Goal: Task Accomplishment & Management: Manage account settings

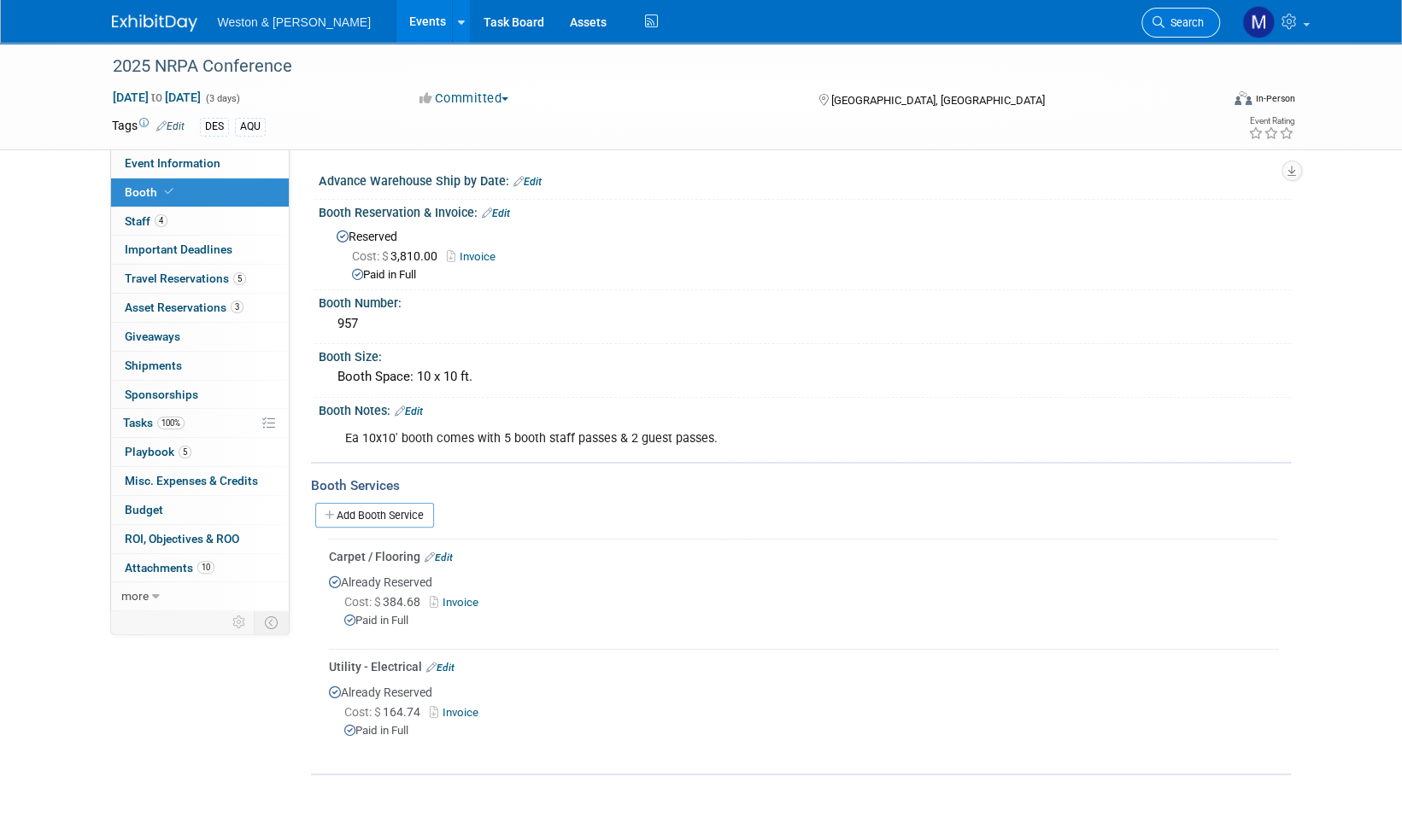
click at [1189, 21] on span "Search" at bounding box center [1184, 22] width 39 height 13
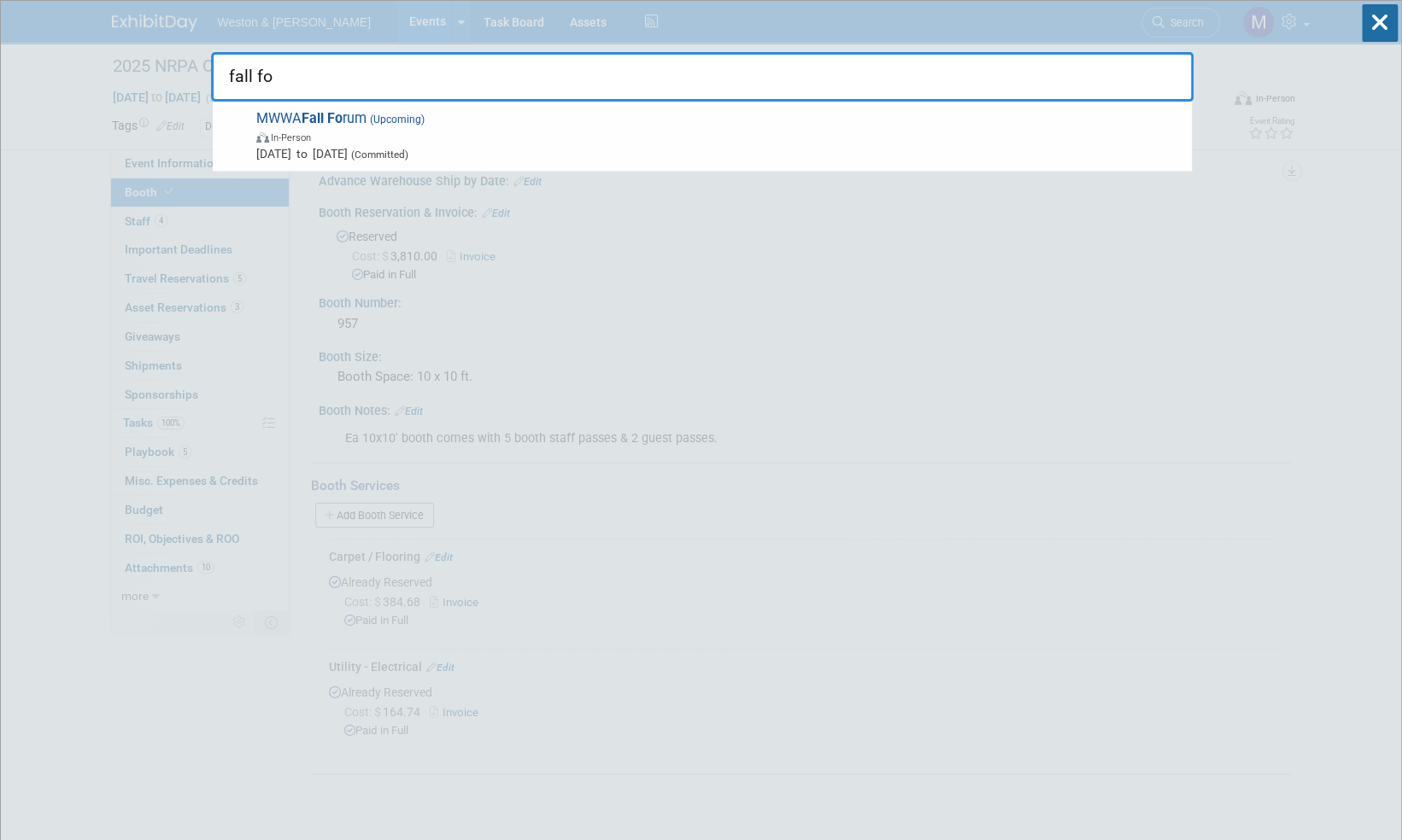
type input "fall fo"
click at [1382, 20] on icon at bounding box center [1380, 23] width 35 height 37
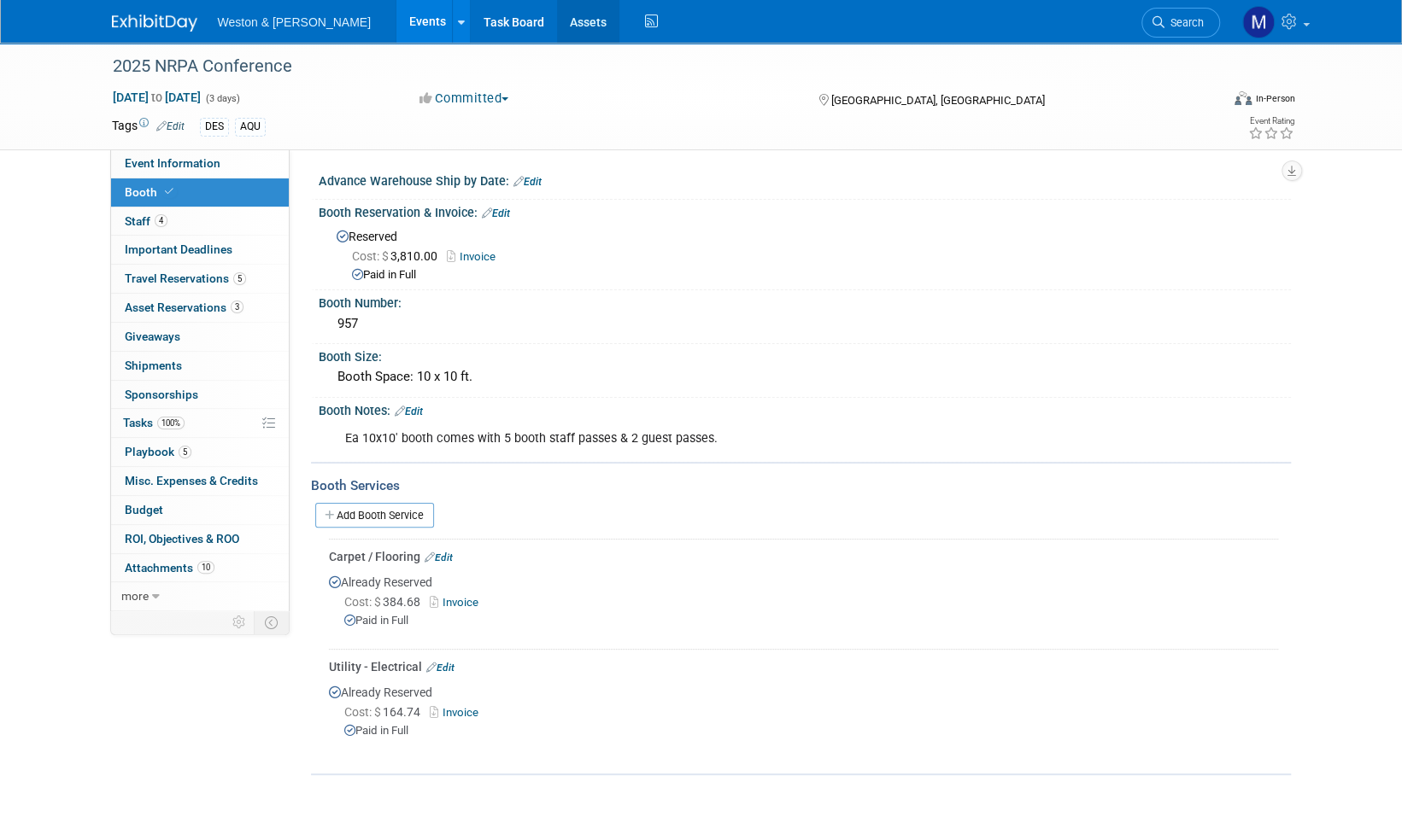
click at [557, 20] on link "Assets" at bounding box center [588, 21] width 63 height 43
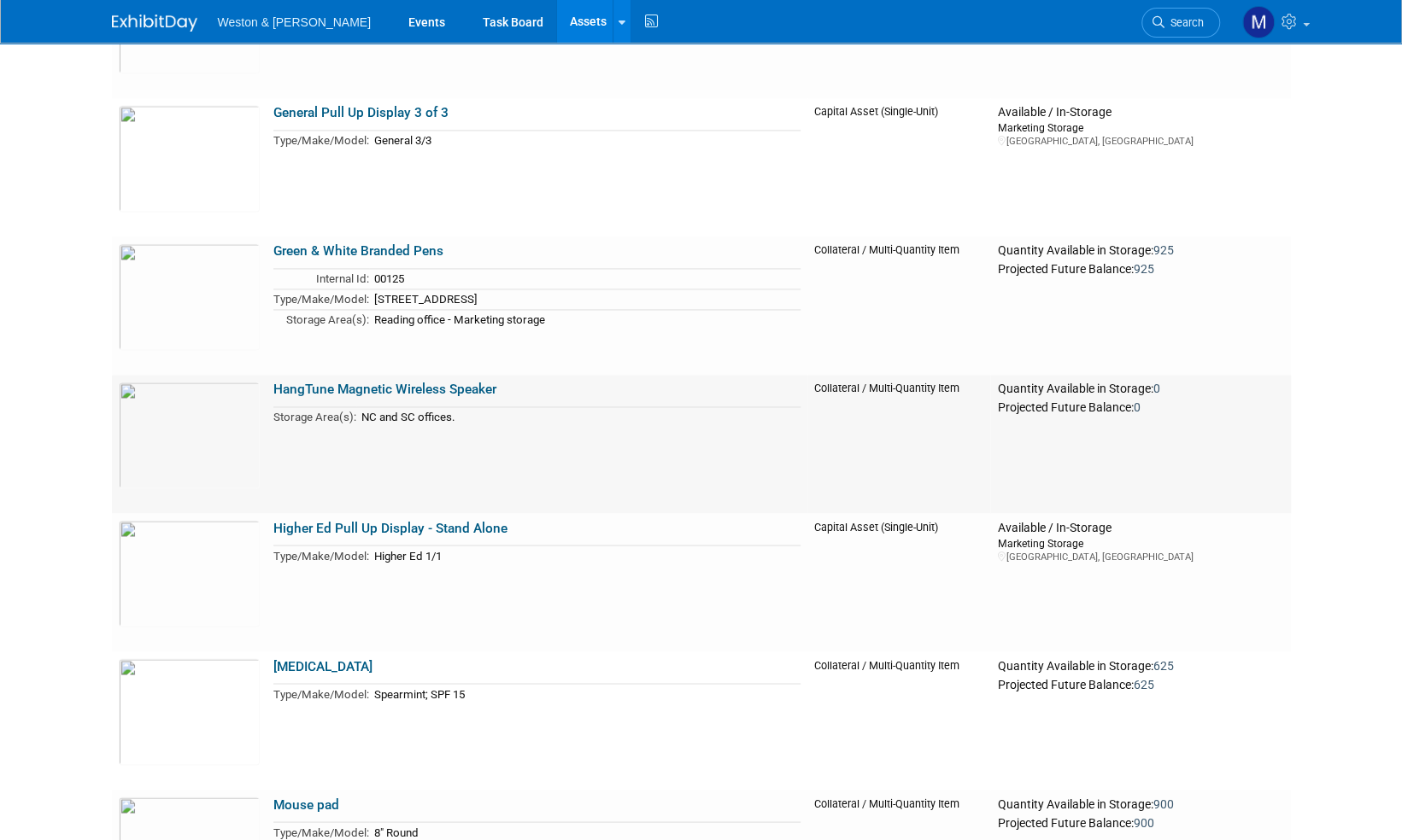
scroll to position [5807, 0]
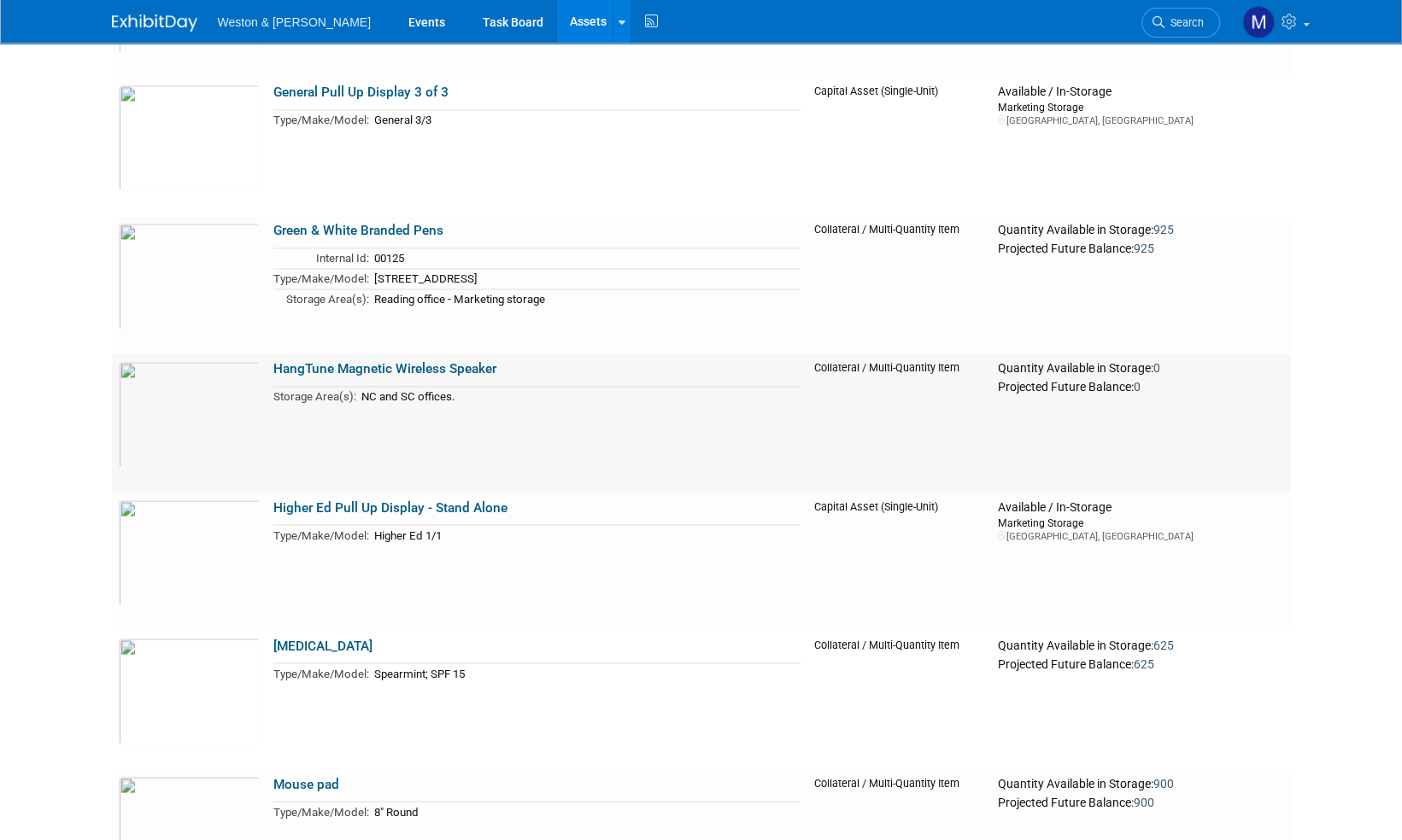
click at [414, 371] on link "HangTune Magnetic Wireless Speaker" at bounding box center [385, 369] width 223 height 15
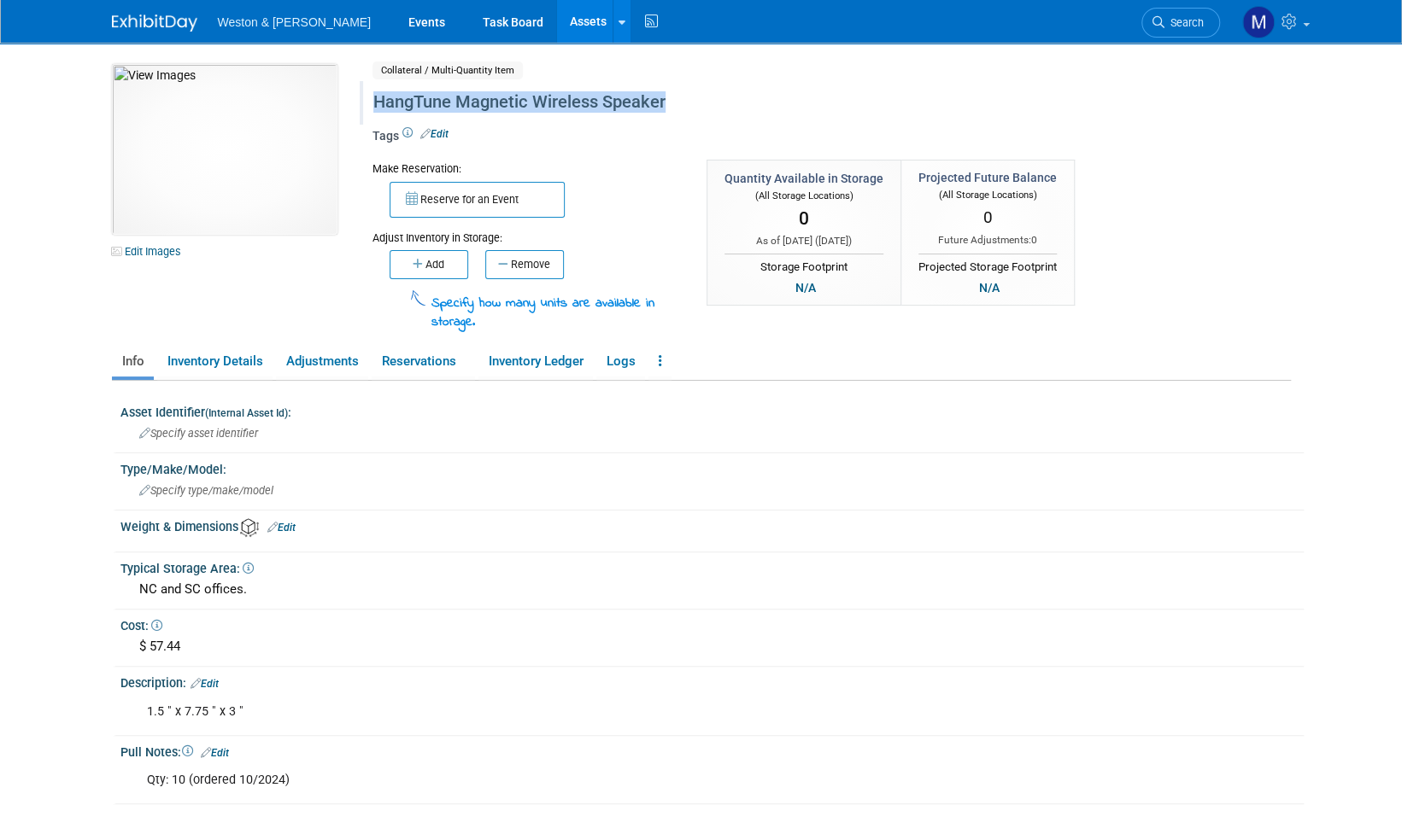
drag, startPoint x: 677, startPoint y: 99, endPoint x: 370, endPoint y: 108, distance: 307.1
click at [370, 108] on div "HangTune Magnetic Wireless Speaker" at bounding box center [758, 102] width 782 height 31
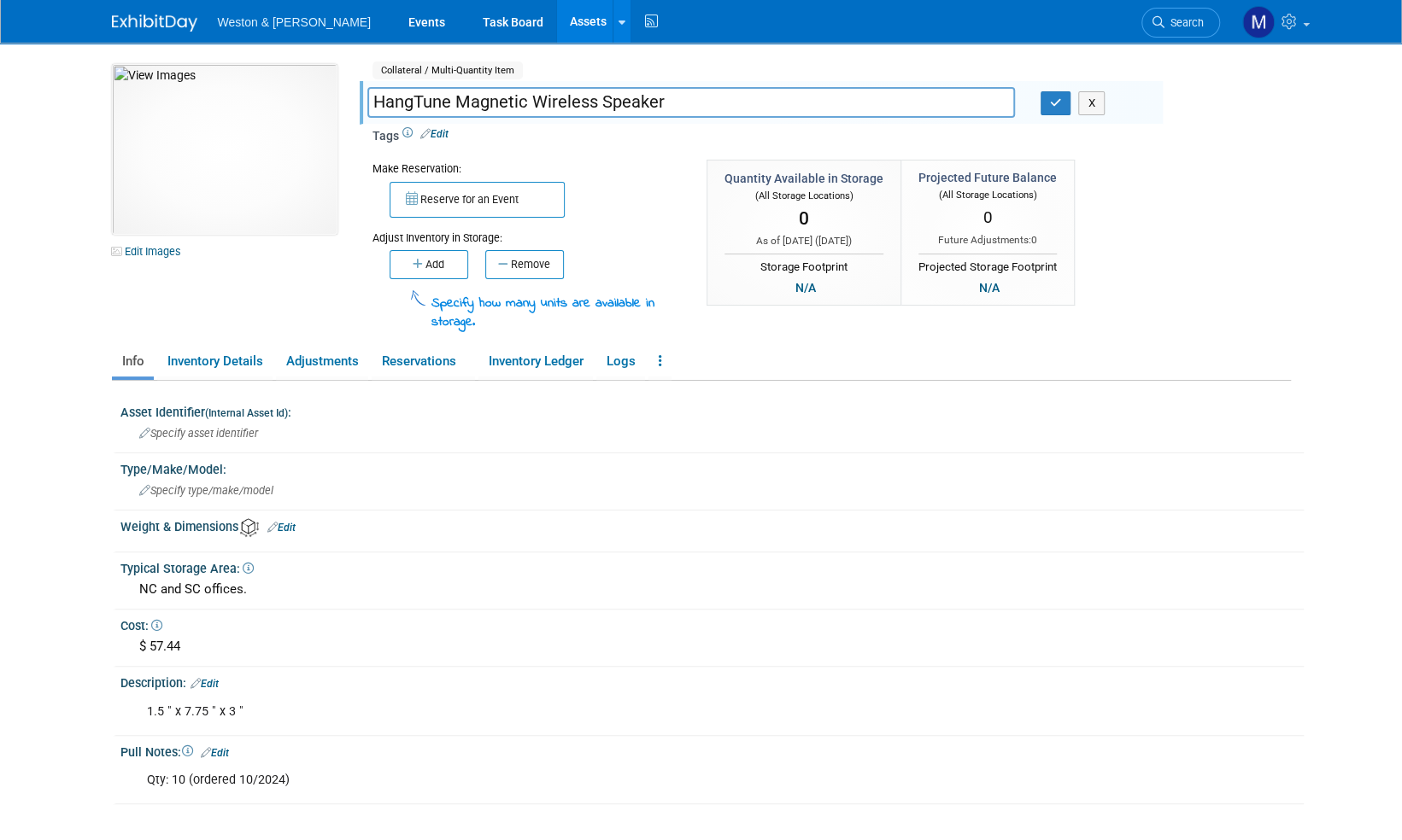
drag, startPoint x: 669, startPoint y: 105, endPoint x: 372, endPoint y: 98, distance: 297.1
click at [372, 98] on input "HangTune Magnetic Wireless Speaker" at bounding box center [691, 102] width 648 height 30
click at [1064, 103] on button "button" at bounding box center [1056, 104] width 31 height 24
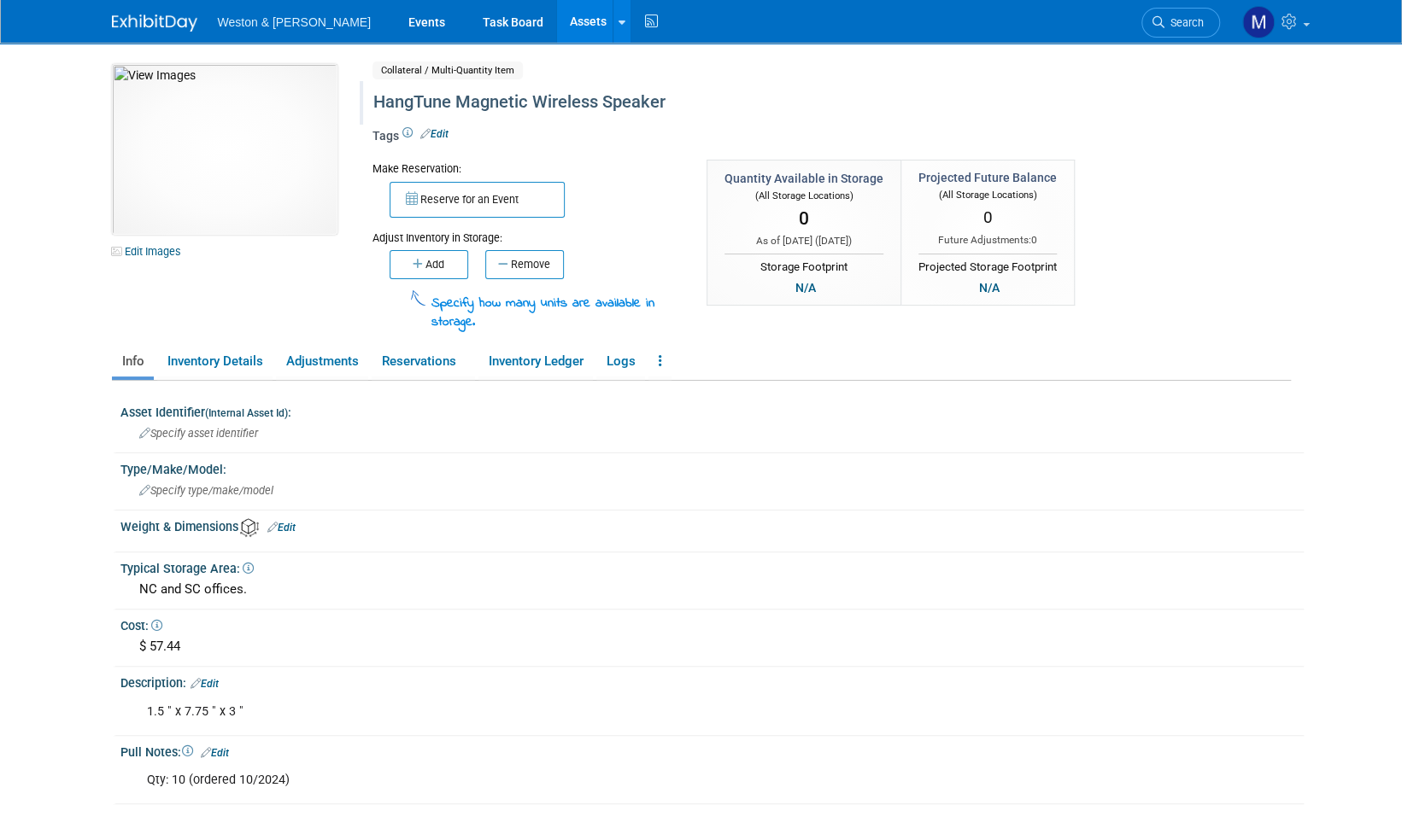
click at [158, 27] on img at bounding box center [155, 23] width 86 height 17
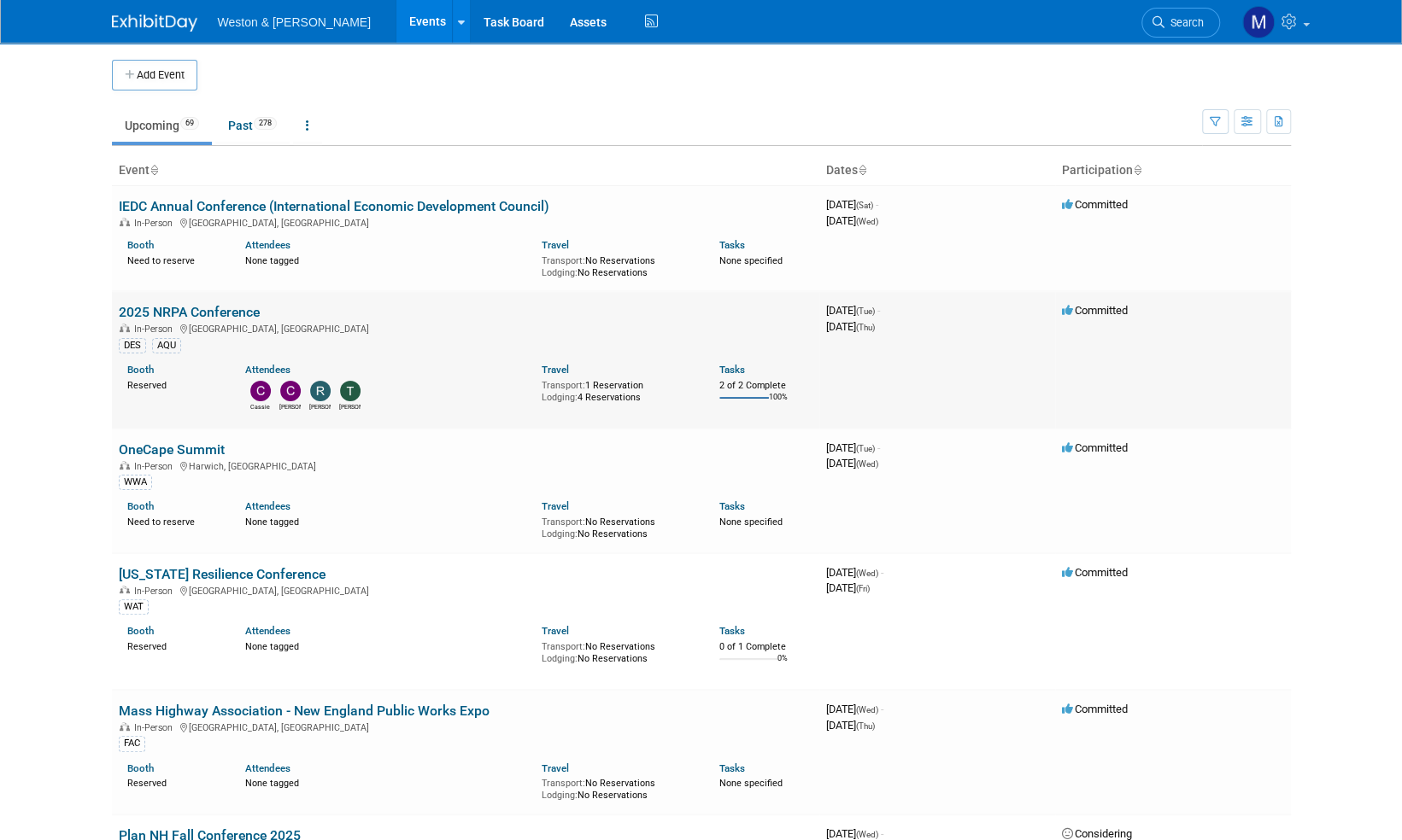
click at [210, 312] on link "2025 NRPA Conference" at bounding box center [189, 312] width 141 height 16
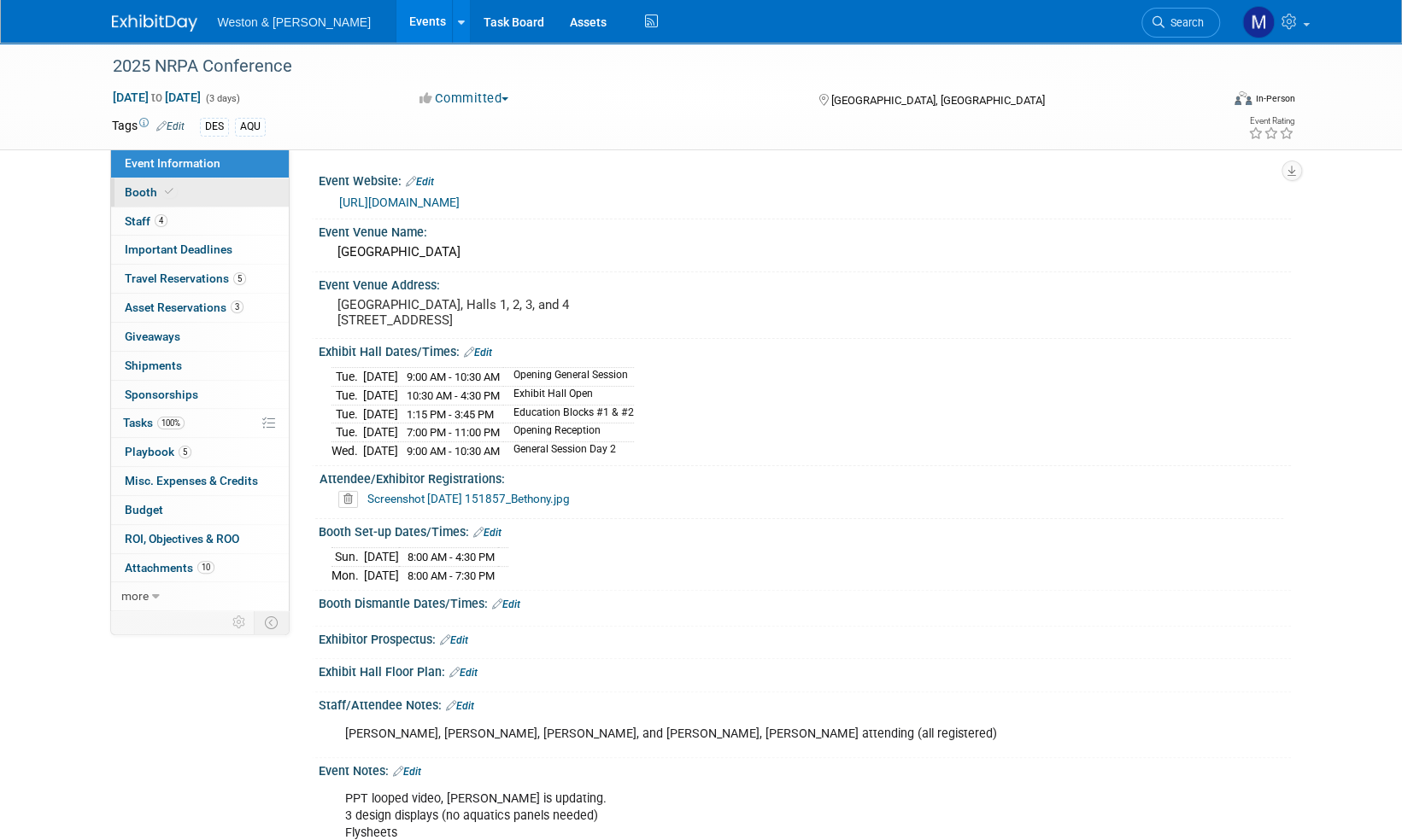
click at [140, 195] on span "Booth" at bounding box center [151, 192] width 52 height 14
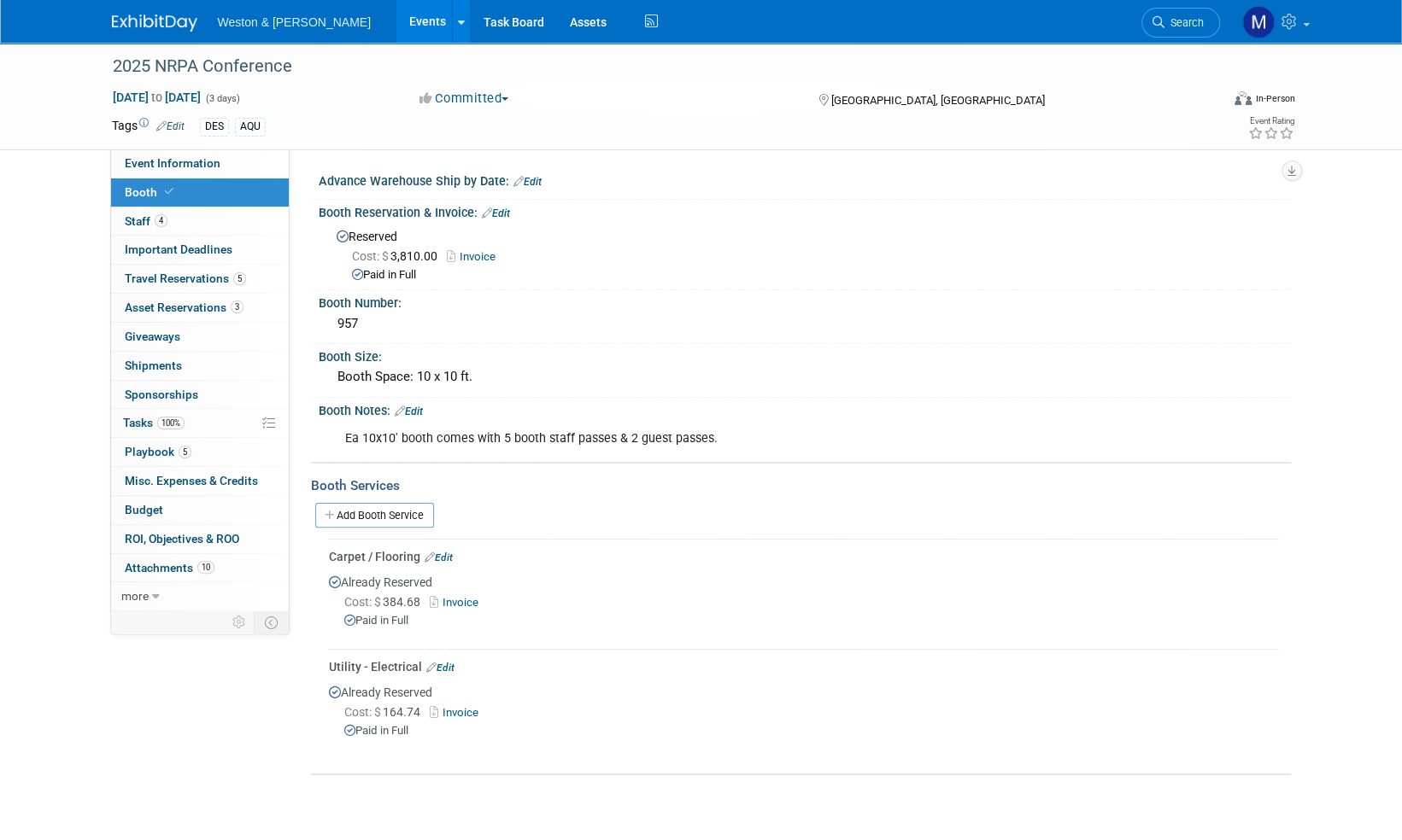
click at [55, 382] on div "2025 NRPA Conference [DATE] to [DATE] (3 days) [DATE] to [DATE] Committed Commi…" at bounding box center [701, 427] width 1402 height 767
